Goal: Task Accomplishment & Management: Complete application form

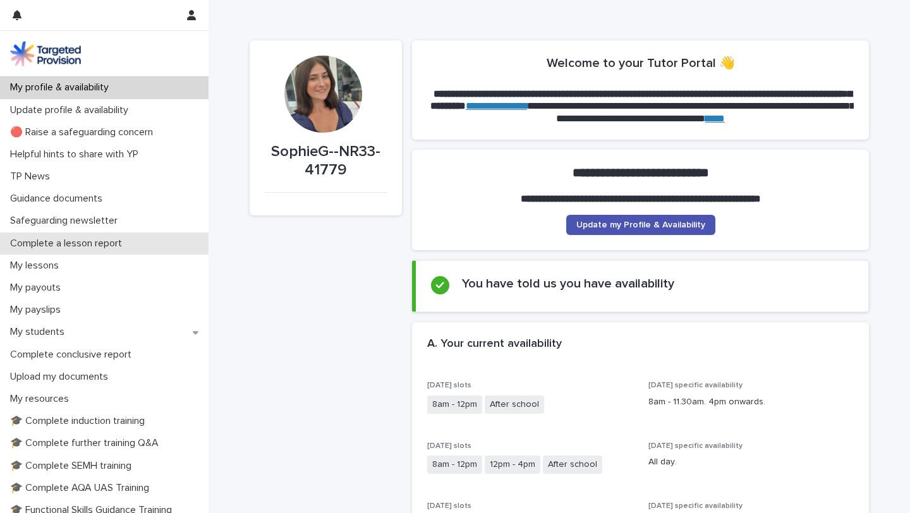
click at [186, 237] on div "Complete a lesson report" at bounding box center [104, 244] width 209 height 22
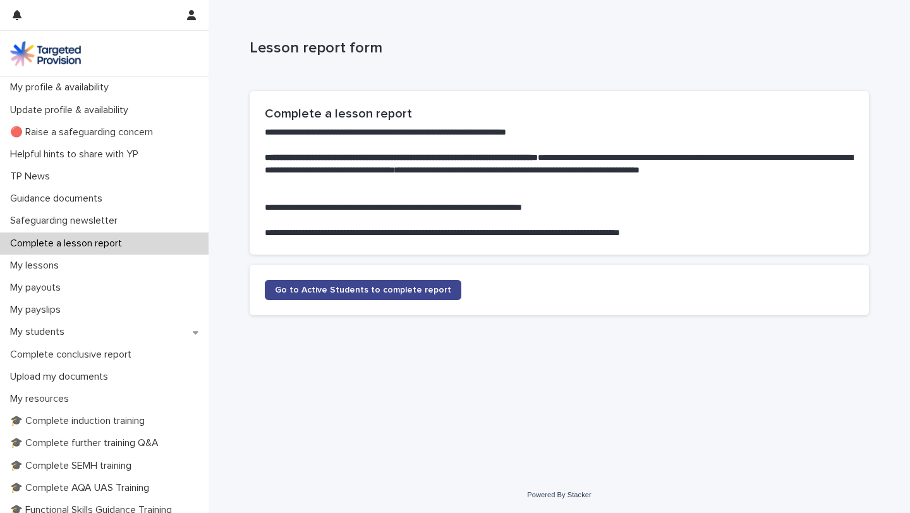
click at [348, 290] on span "Go to Active Students to complete report" at bounding box center [363, 290] width 176 height 9
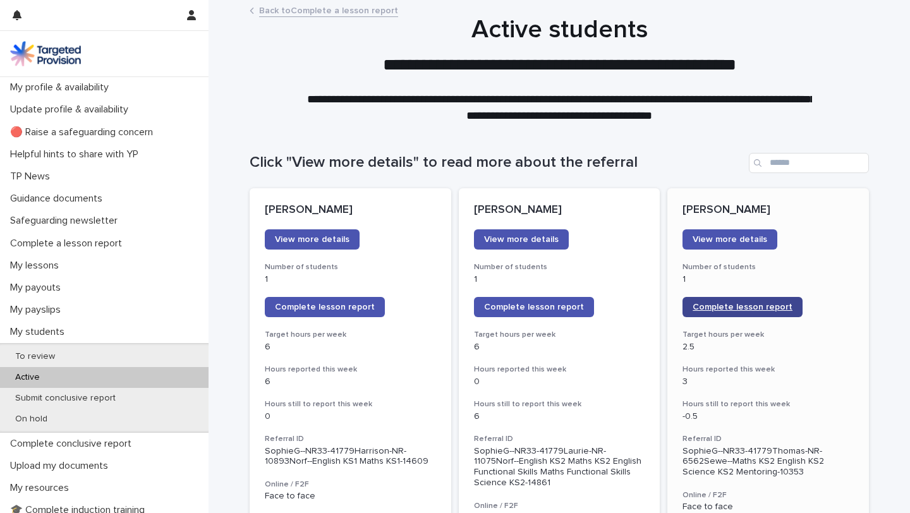
click at [697, 298] on link "Complete lesson report" at bounding box center [743, 307] width 120 height 20
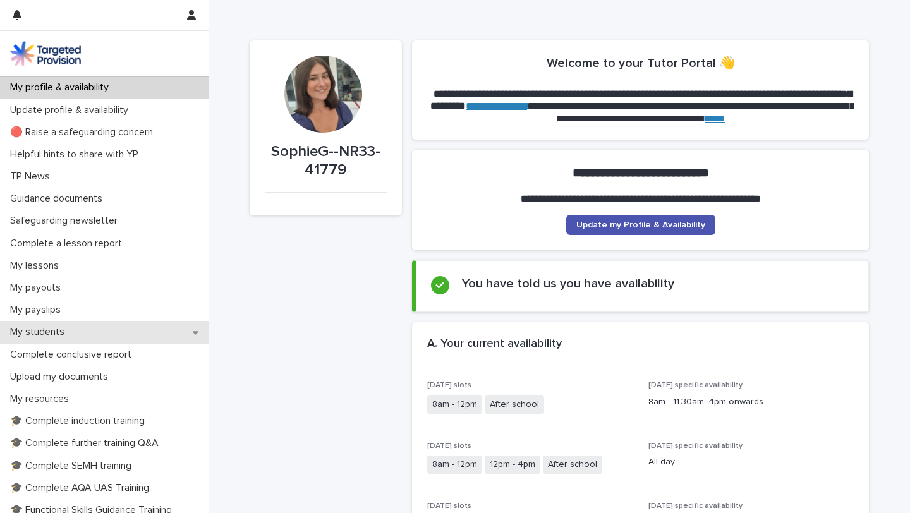
click at [193, 330] on icon at bounding box center [196, 332] width 6 height 9
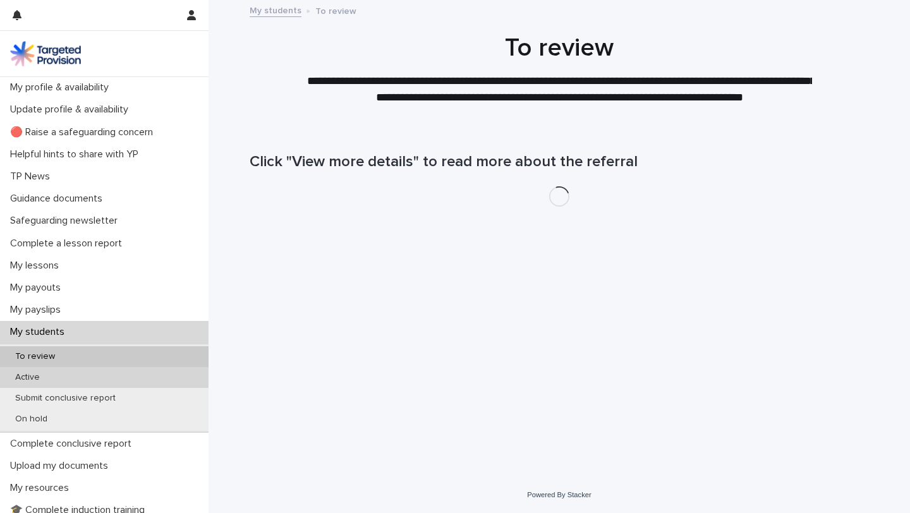
click at [171, 380] on div "Active" at bounding box center [104, 377] width 209 height 21
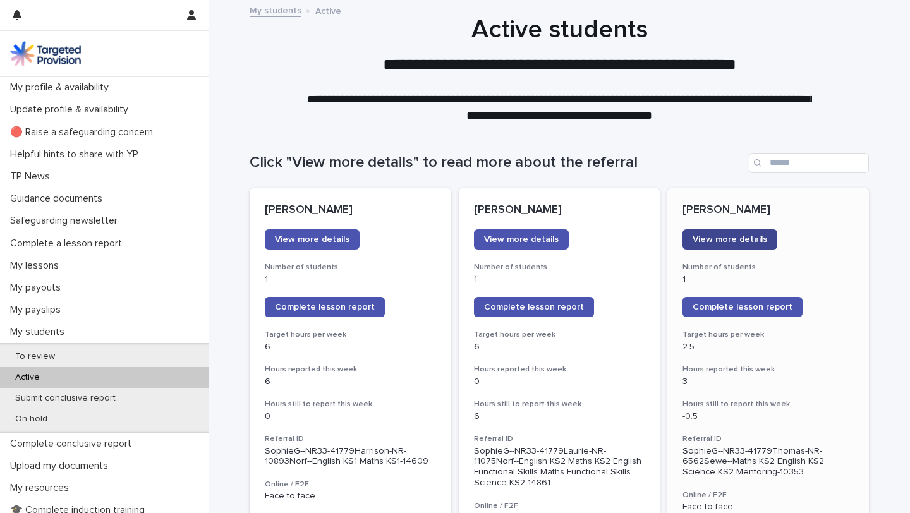
click at [752, 238] on span "View more details" at bounding box center [730, 239] width 75 height 9
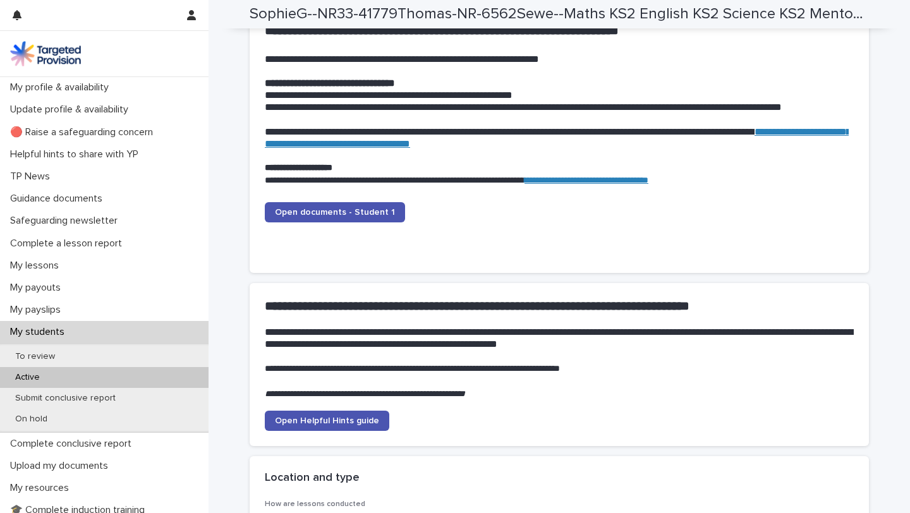
scroll to position [1273, 0]
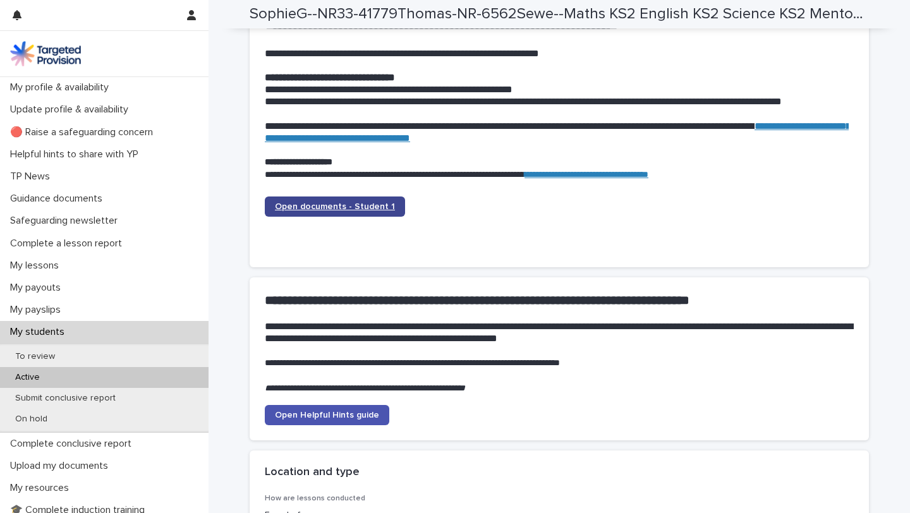
click at [370, 212] on link "Open documents - Student 1" at bounding box center [335, 207] width 140 height 20
